Goal: Information Seeking & Learning: Learn about a topic

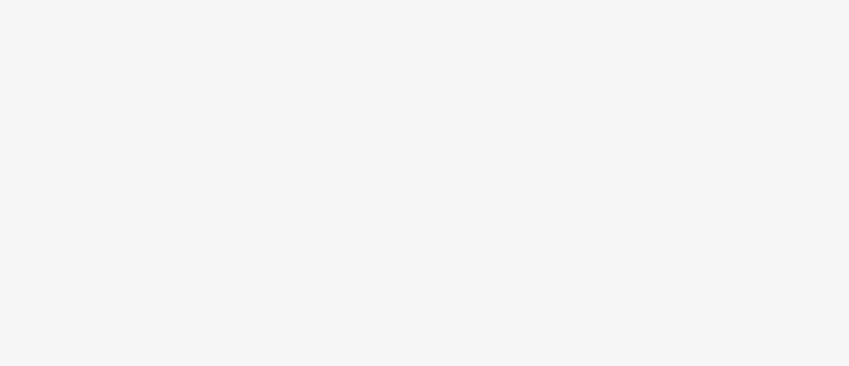
click at [581, 103] on body at bounding box center [424, 183] width 849 height 366
click at [671, 87] on body at bounding box center [424, 183] width 849 height 366
click at [686, 82] on body at bounding box center [424, 183] width 849 height 366
click at [697, 49] on body at bounding box center [424, 183] width 849 height 366
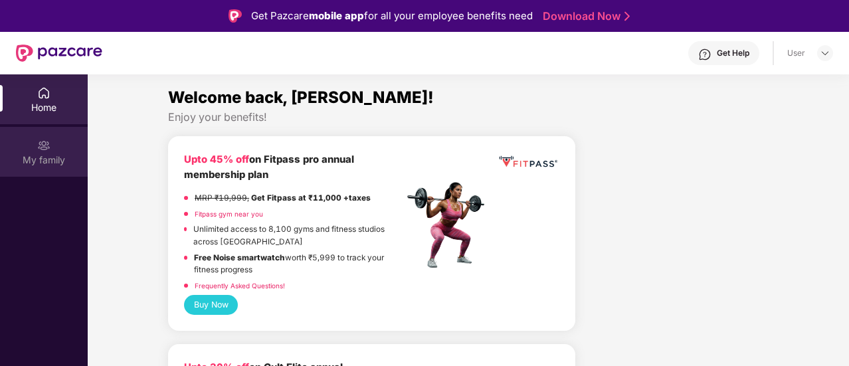
click at [26, 158] on div "My family" at bounding box center [44, 160] width 88 height 13
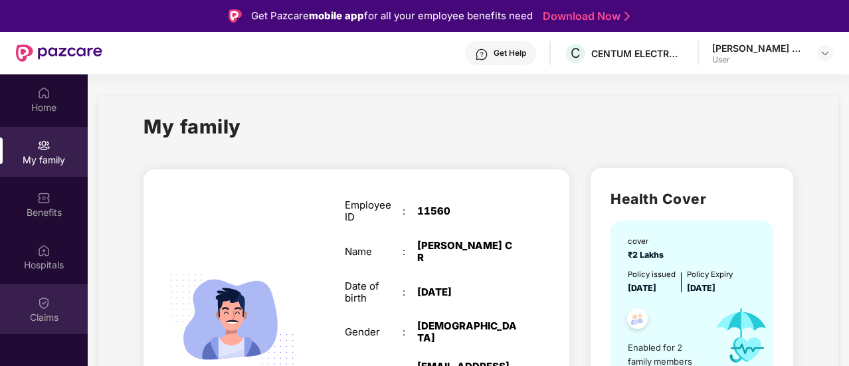
click at [31, 294] on div "Claims" at bounding box center [44, 309] width 88 height 50
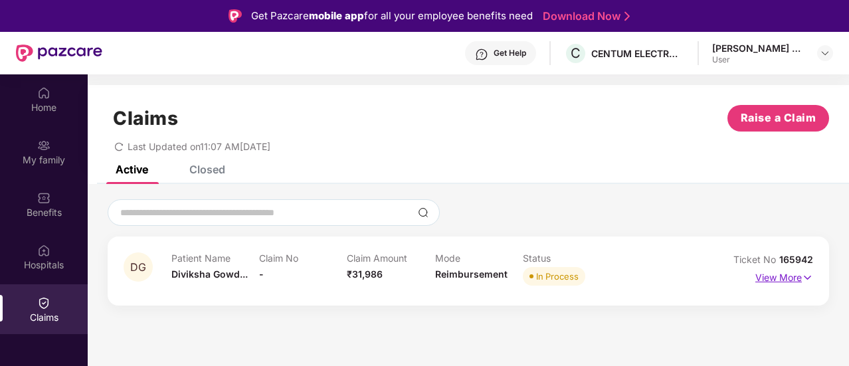
click at [796, 279] on p "View More" at bounding box center [785, 276] width 58 height 18
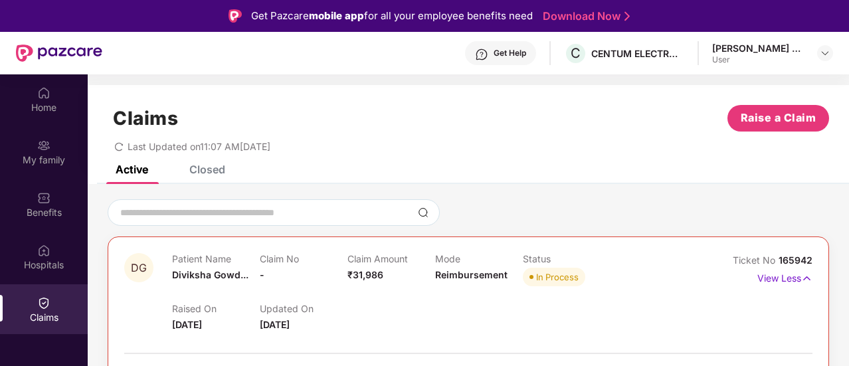
click at [219, 175] on div "Closed" at bounding box center [207, 169] width 36 height 13
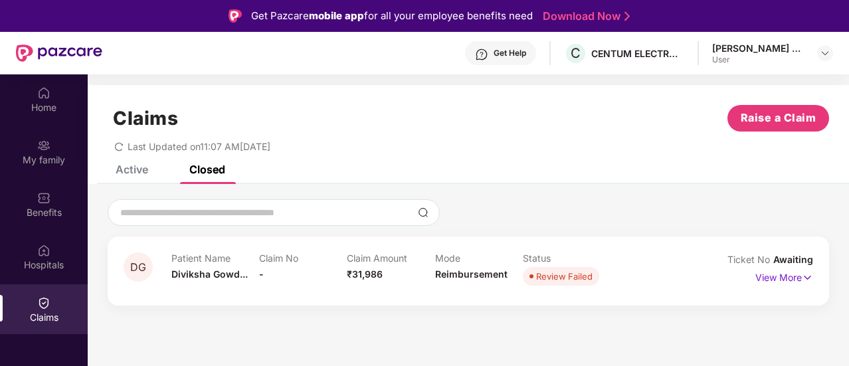
click at [133, 168] on div "Active" at bounding box center [132, 169] width 33 height 13
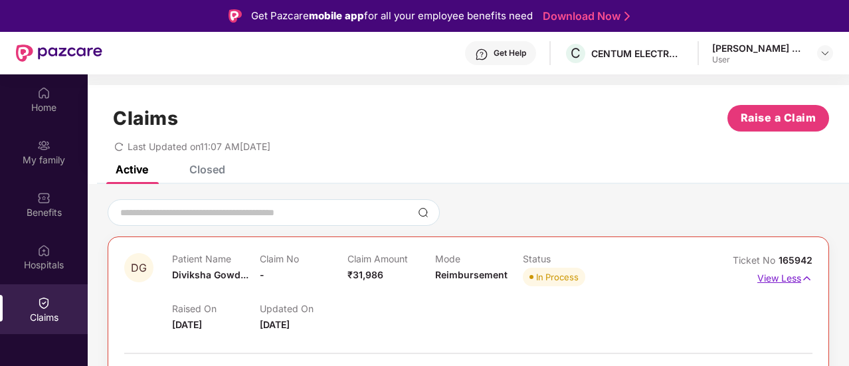
click at [779, 273] on p "View Less" at bounding box center [785, 277] width 55 height 18
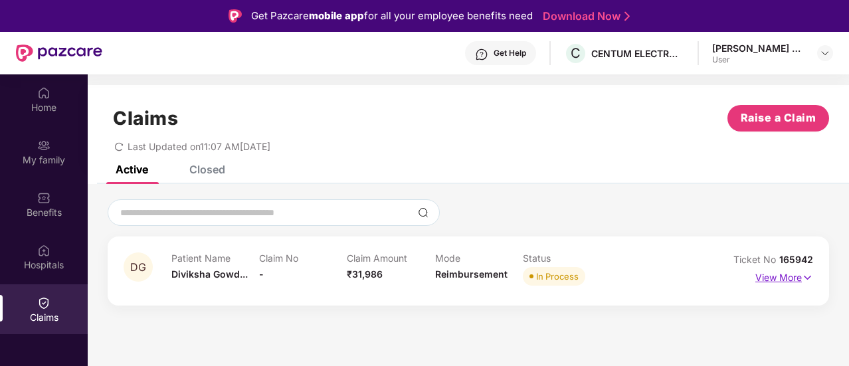
click at [810, 276] on img at bounding box center [807, 278] width 11 height 15
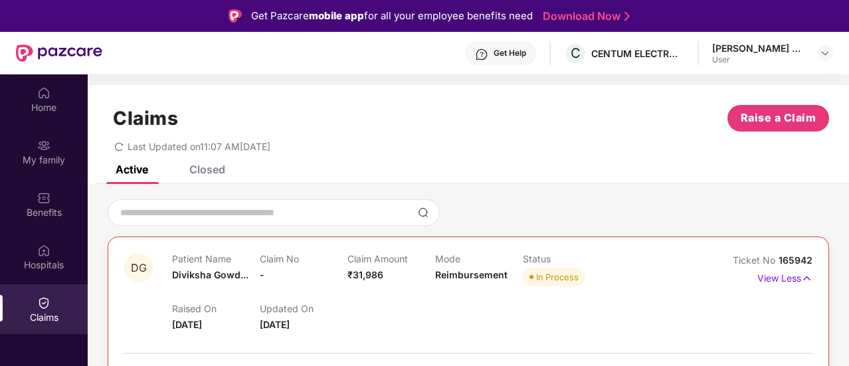
click at [584, 220] on div at bounding box center [469, 212] width 722 height 27
click at [583, 154] on div "Claims Raise a Claim Last Updated on 11:07 AM[DATE]" at bounding box center [469, 125] width 762 height 80
click at [834, 53] on header "Get Help C CENTUM ELECTRONICS LIMITED [PERSON_NAME] C R User" at bounding box center [424, 53] width 849 height 43
click at [824, 58] on img at bounding box center [825, 53] width 11 height 11
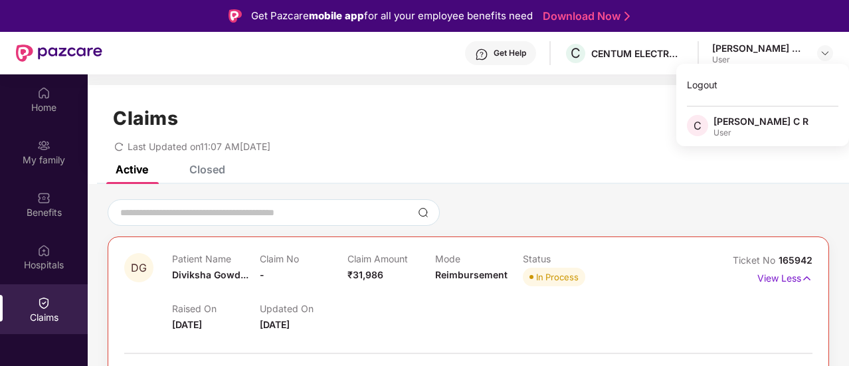
click at [626, 169] on div "Active Closed" at bounding box center [469, 175] width 762 height 19
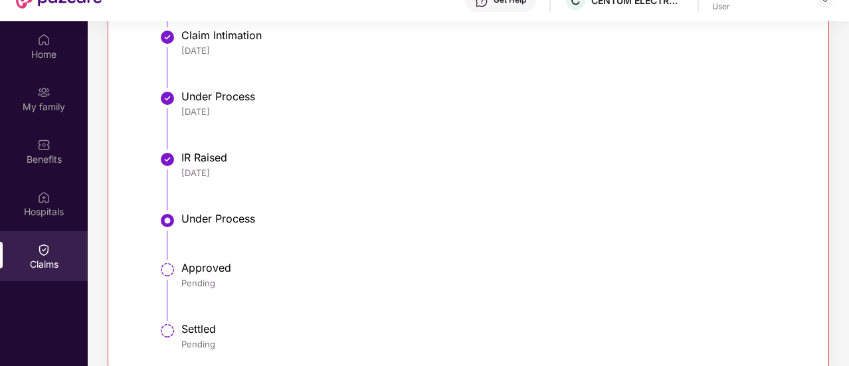
scroll to position [74, 0]
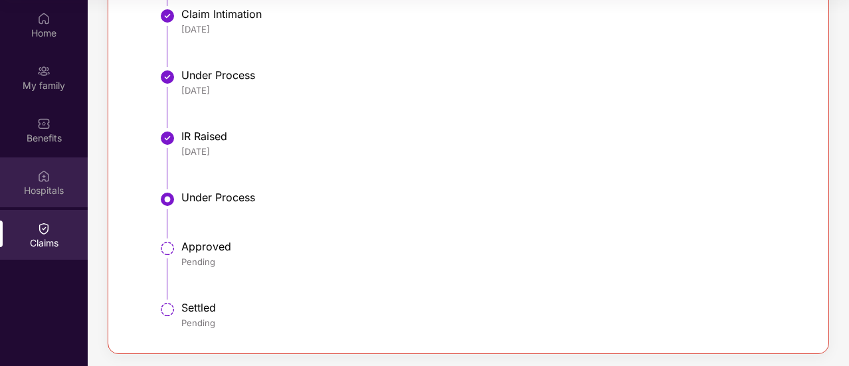
click at [36, 179] on div "Hospitals" at bounding box center [44, 183] width 88 height 50
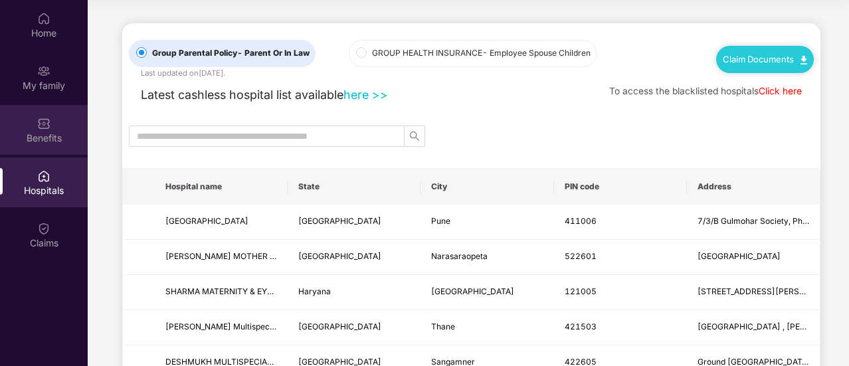
click at [46, 145] on div "Benefits" at bounding box center [44, 130] width 88 height 50
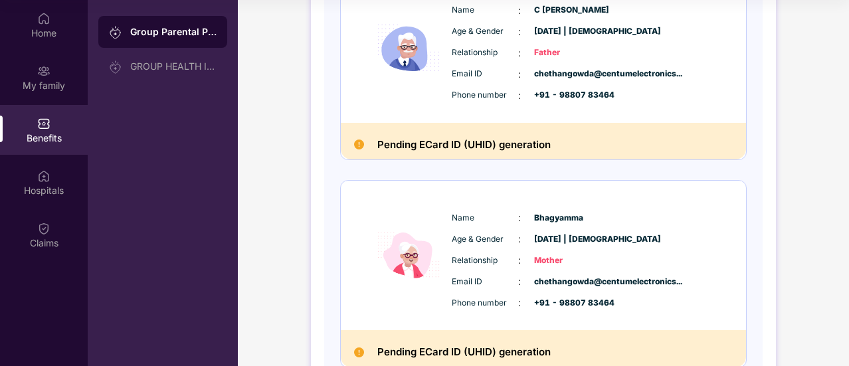
scroll to position [304, 0]
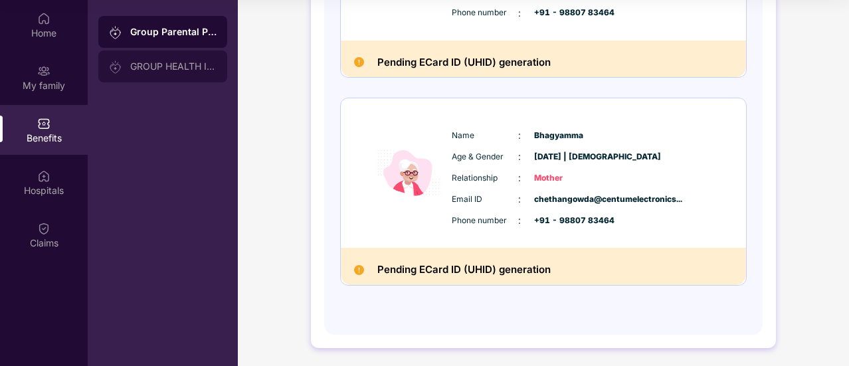
click at [160, 72] on div "GROUP HEALTH INSURANCE" at bounding box center [162, 67] width 129 height 32
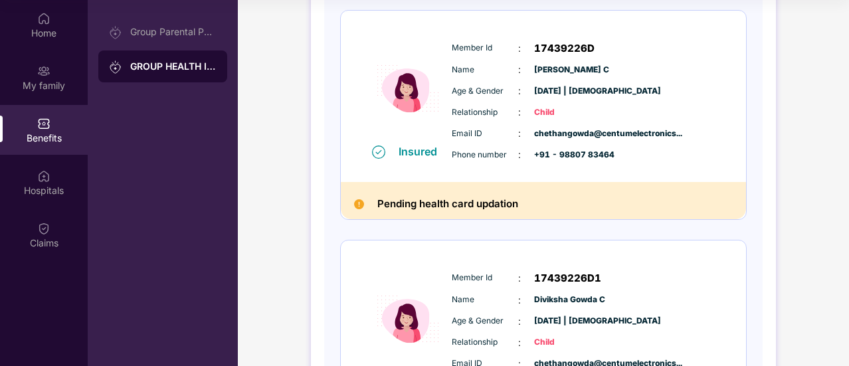
scroll to position [665, 0]
